Goal: Task Accomplishment & Management: Use online tool/utility

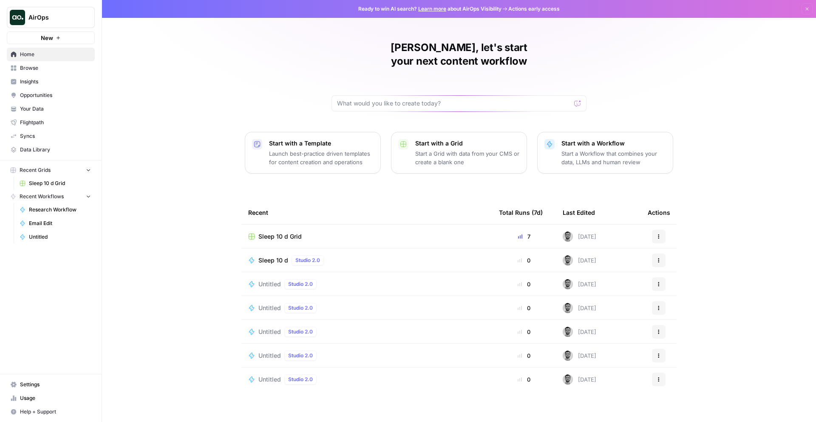
click at [56, 37] on icon "button" at bounding box center [58, 37] width 5 height 5
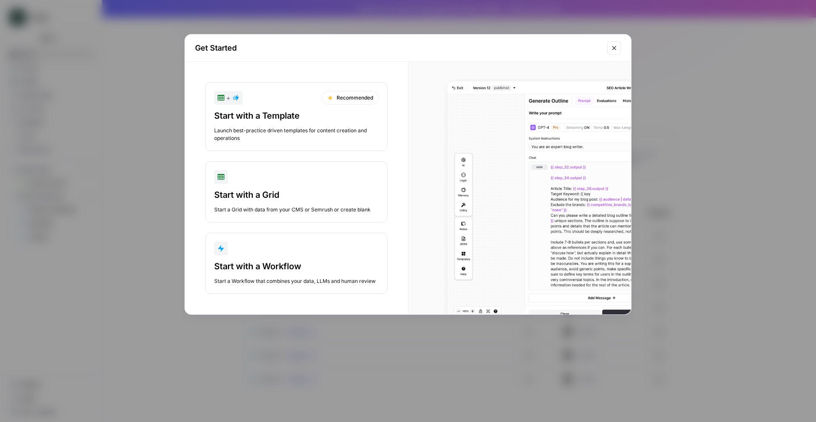
click at [290, 259] on button "Start with a Workflow Start a Workflow that combines your data, LLMs and human …" at bounding box center [296, 263] width 182 height 61
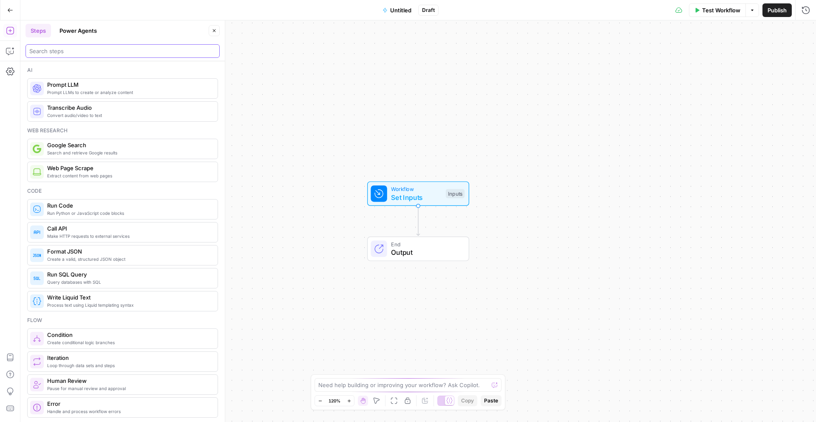
click at [93, 48] on input "search" at bounding box center [122, 51] width 187 height 9
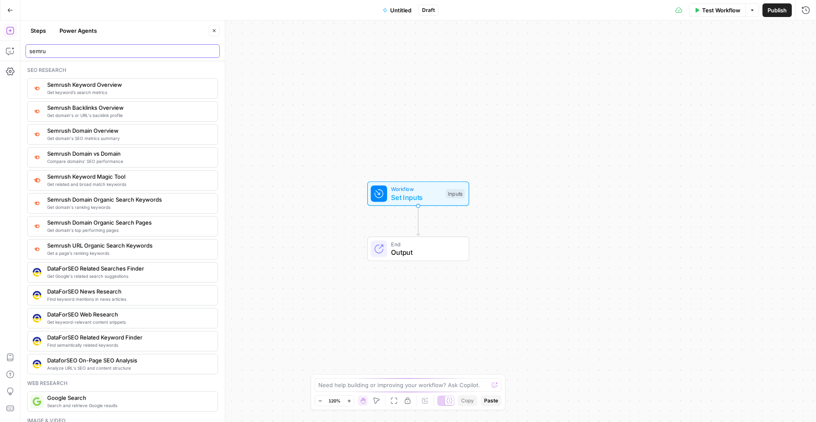
type input "semru"
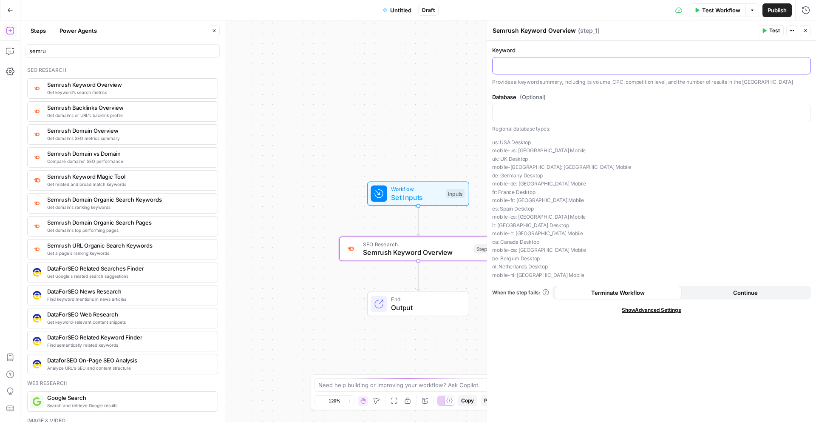
click at [555, 66] on p at bounding box center [652, 65] width 308 height 9
click at [543, 116] on p at bounding box center [652, 112] width 308 height 9
click at [777, 30] on span "Test" at bounding box center [775, 31] width 11 height 8
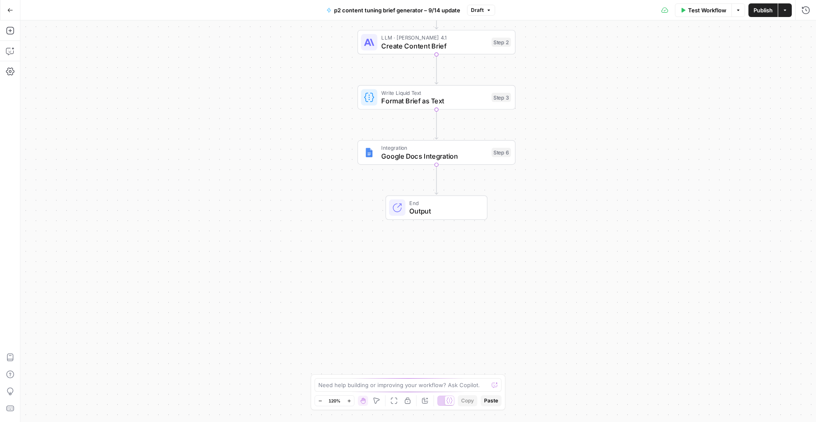
drag, startPoint x: 535, startPoint y: 233, endPoint x: 554, endPoint y: 82, distance: 152.5
click at [554, 82] on div "Workflow Set Inputs Inputs Power Agent Research Competitive Gap for Article - F…" at bounding box center [418, 220] width 796 height 401
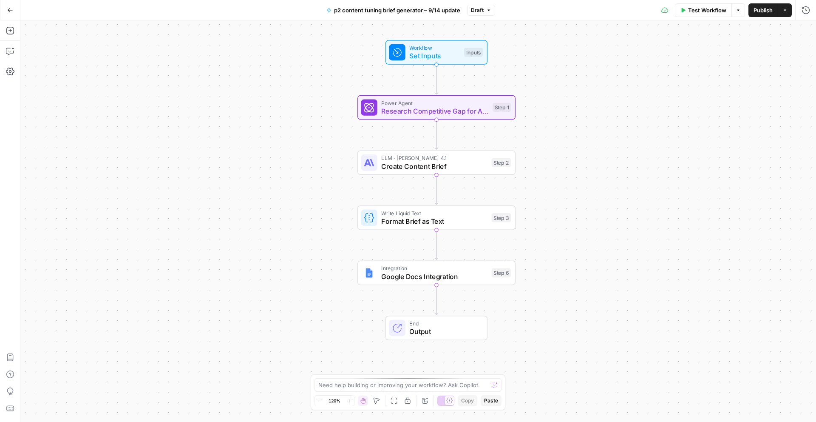
drag, startPoint x: 552, startPoint y: 85, endPoint x: 552, endPoint y: 231, distance: 145.9
click at [552, 231] on div "Workflow Set Inputs Inputs Power Agent Research Competitive Gap for Article - F…" at bounding box center [418, 220] width 796 height 401
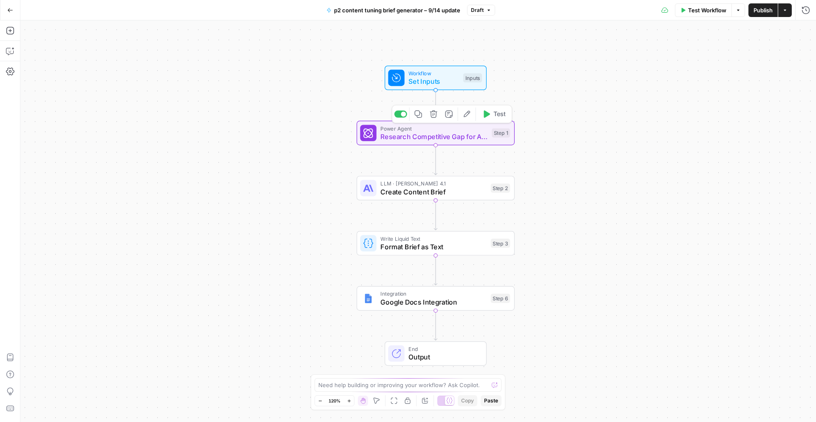
click at [449, 136] on span "Research Competitive Gap for Article - Fork (1)" at bounding box center [434, 136] width 107 height 10
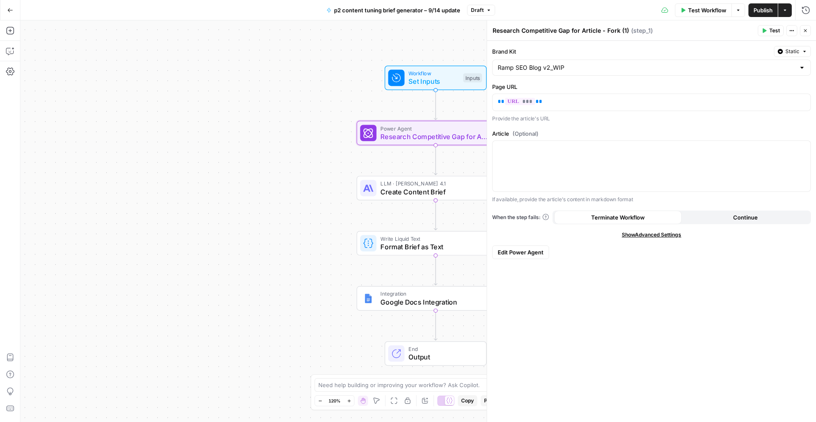
click at [772, 32] on span "Test" at bounding box center [775, 31] width 11 height 8
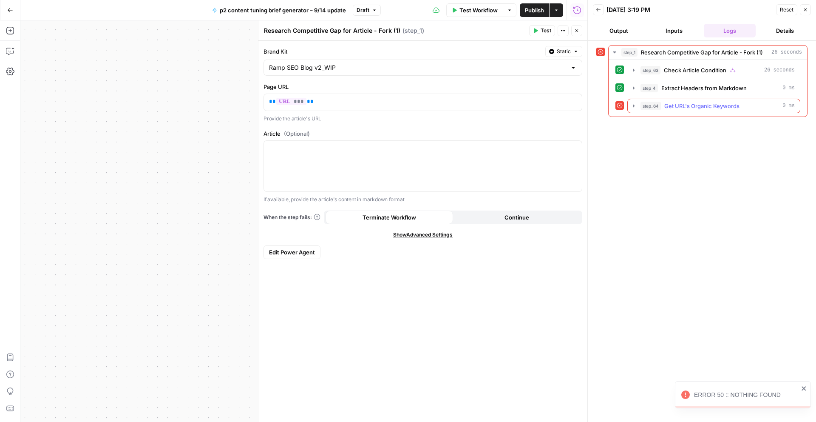
click at [633, 105] on icon "button" at bounding box center [634, 105] width 2 height 3
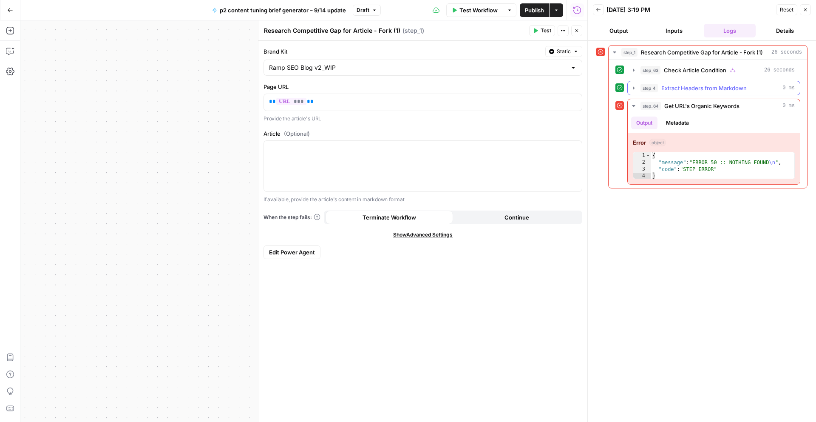
click at [637, 87] on icon "button" at bounding box center [634, 88] width 7 height 7
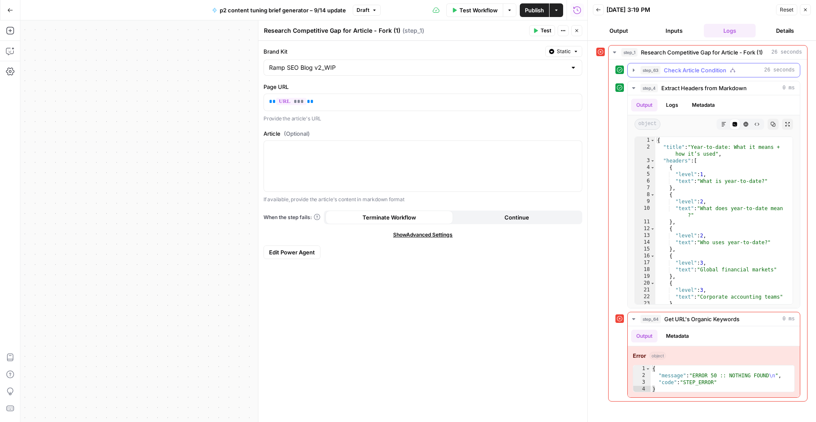
click at [631, 71] on icon "button" at bounding box center [634, 70] width 7 height 7
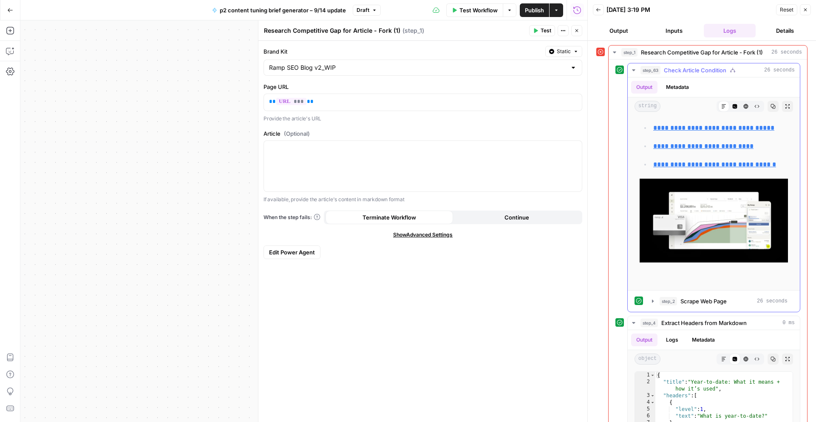
scroll to position [510, 0]
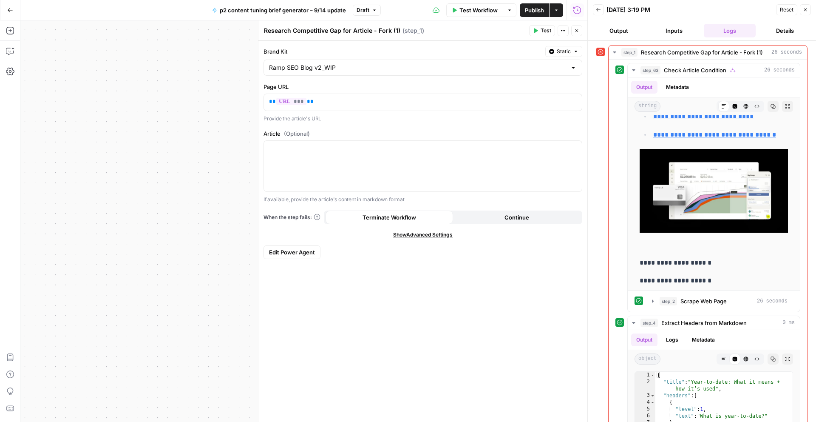
drag, startPoint x: 265, startPoint y: 31, endPoint x: 370, endPoint y: 33, distance: 104.2
click at [370, 33] on textarea "Research Competitive Gap for Article - Fork (1)" at bounding box center [332, 30] width 136 height 9
